Goal: Find specific page/section: Locate a particular part of the current website

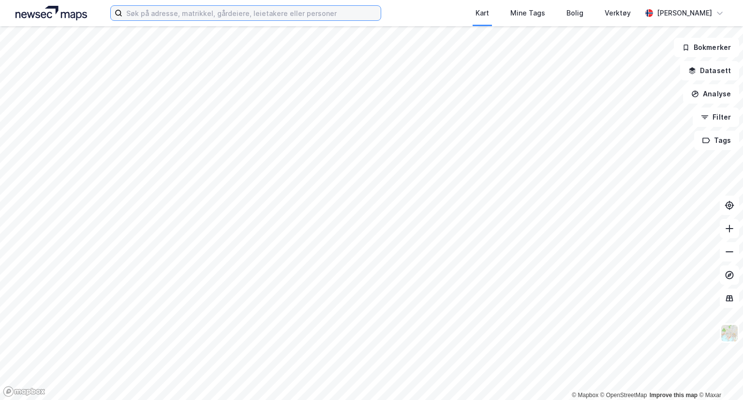
click at [170, 18] on input at bounding box center [251, 13] width 258 height 15
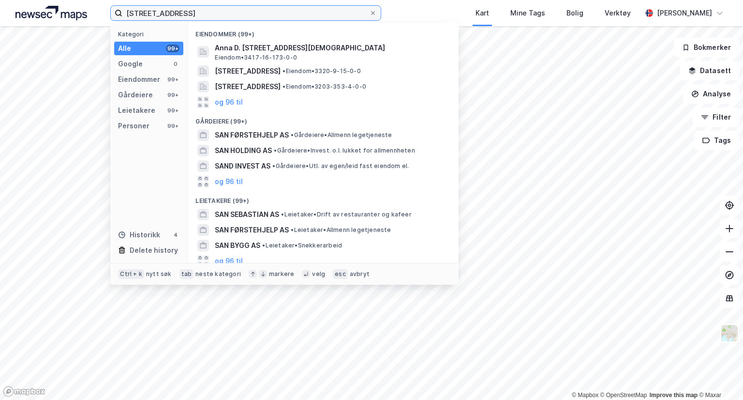
type input "[STREET_ADDRESS]"
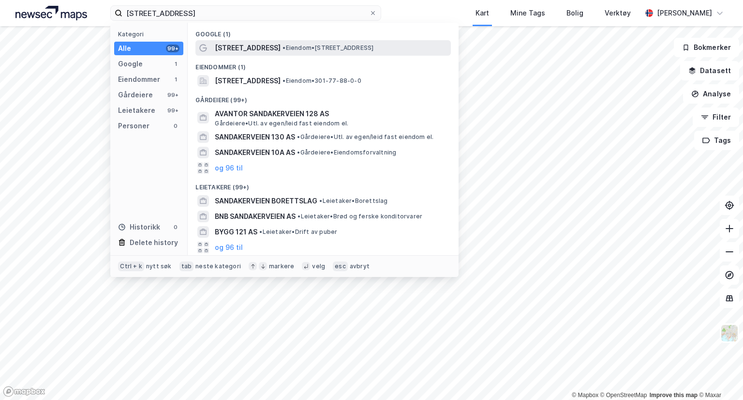
click at [237, 46] on span "[STREET_ADDRESS]" at bounding box center [248, 48] width 66 height 12
